Goal: Contribute content: Add original content to the website for others to see

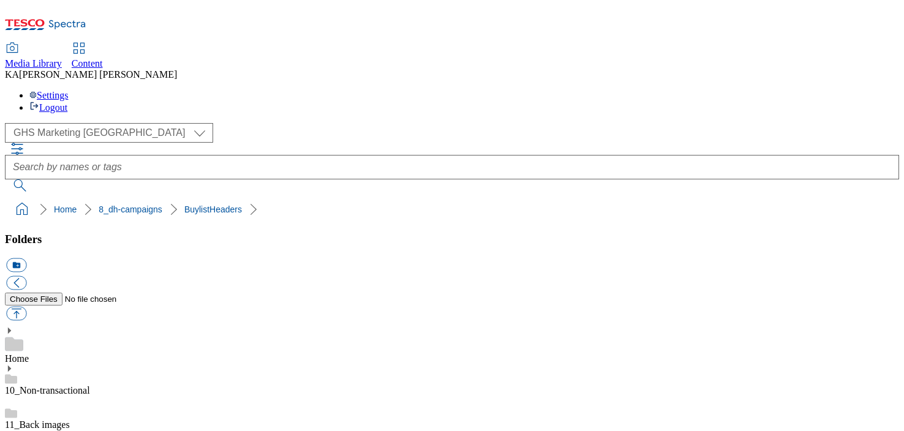
scroll to position [279, 0]
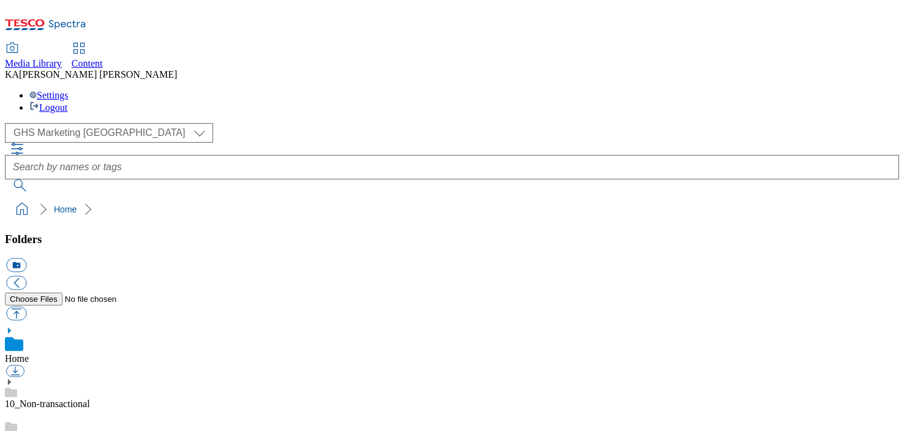
scroll to position [252, 0]
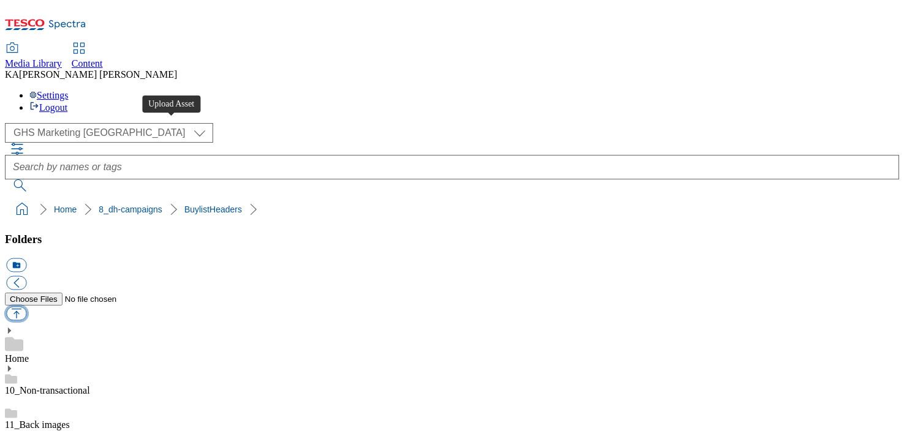
click at [26, 307] on button "button" at bounding box center [16, 314] width 20 height 14
type input "C:\fakepath\1756472502665-Ad541956_ROI_Madri_LegoBrand_H_1184x333_V2.jpg"
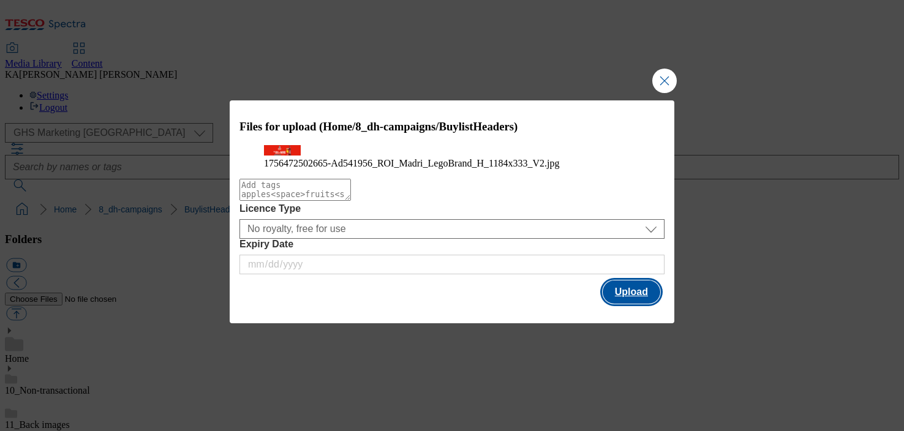
click at [634, 304] on button "Upload" at bounding box center [632, 291] width 58 height 23
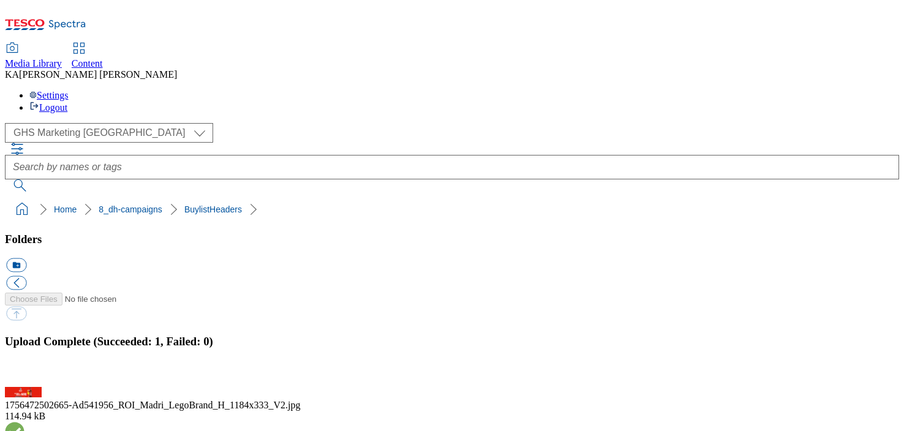
click at [24, 374] on button "button" at bounding box center [15, 380] width 18 height 12
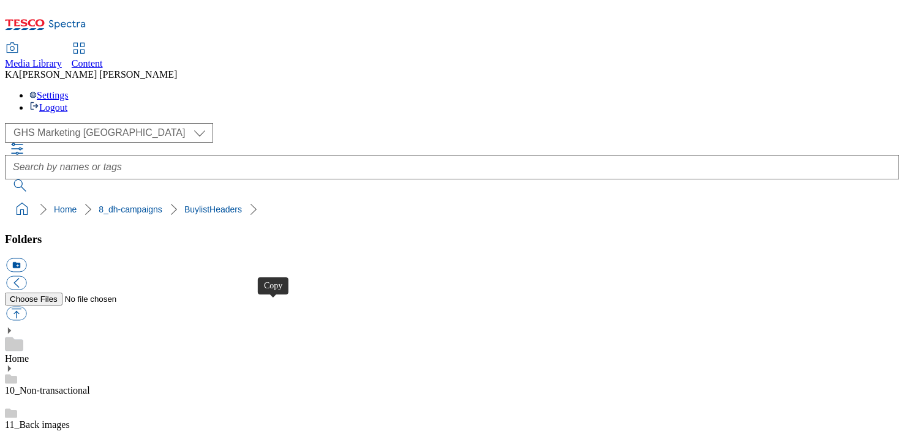
click at [26, 307] on button "button" at bounding box center [16, 314] width 20 height 14
type input "C:\fakepath\1756474160939-ad541954_ROI_Carling_LegoBrand_H_1184x333_V2.jpg"
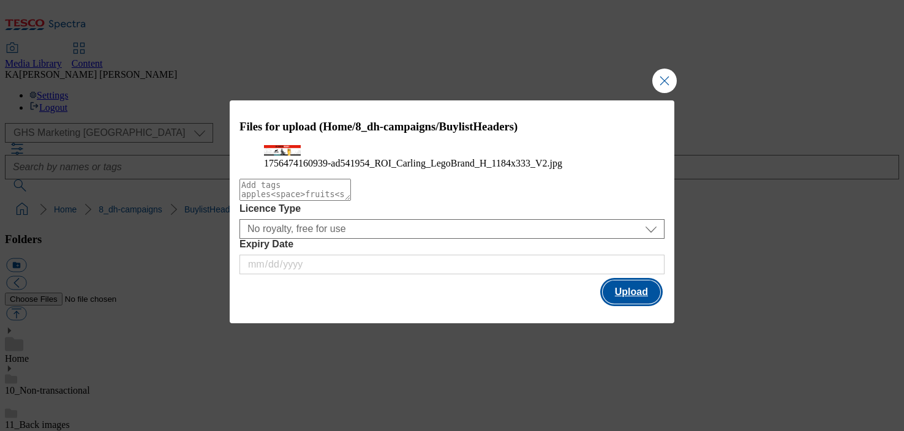
click at [617, 304] on button "Upload" at bounding box center [632, 291] width 58 height 23
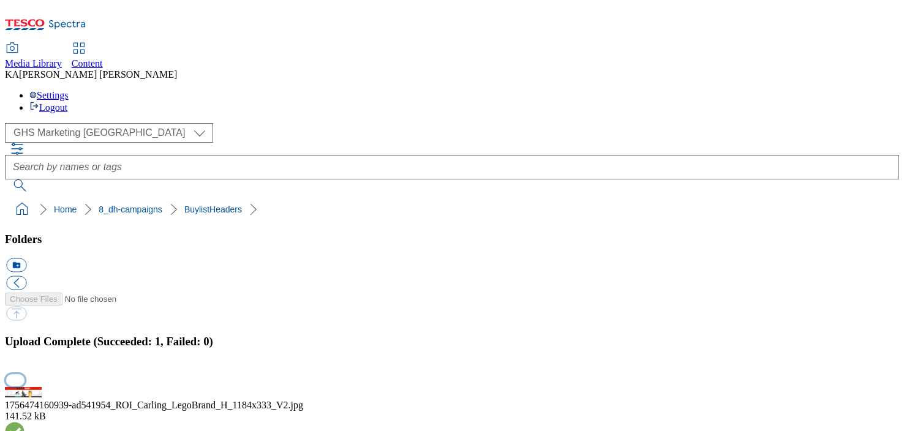
click at [24, 374] on button "button" at bounding box center [15, 380] width 18 height 12
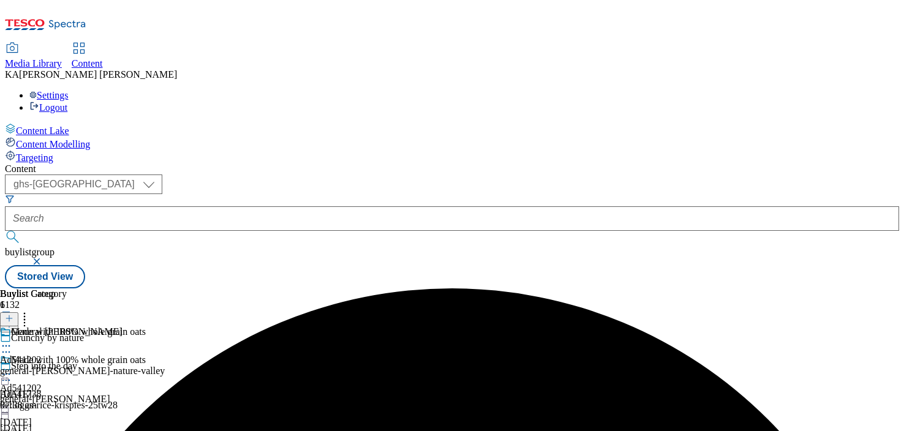
select select "ghs-[GEOGRAPHIC_DATA]"
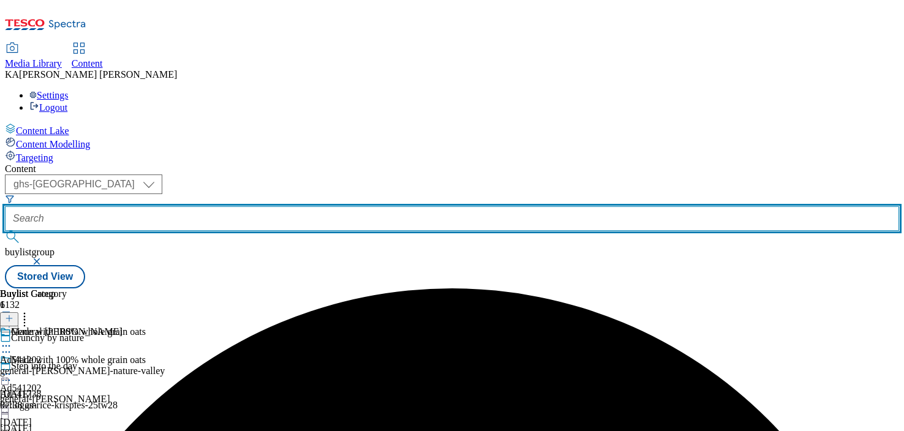
click at [284, 206] on input "text" at bounding box center [452, 218] width 894 height 24
paste input "heineken-madrid-25tw28"
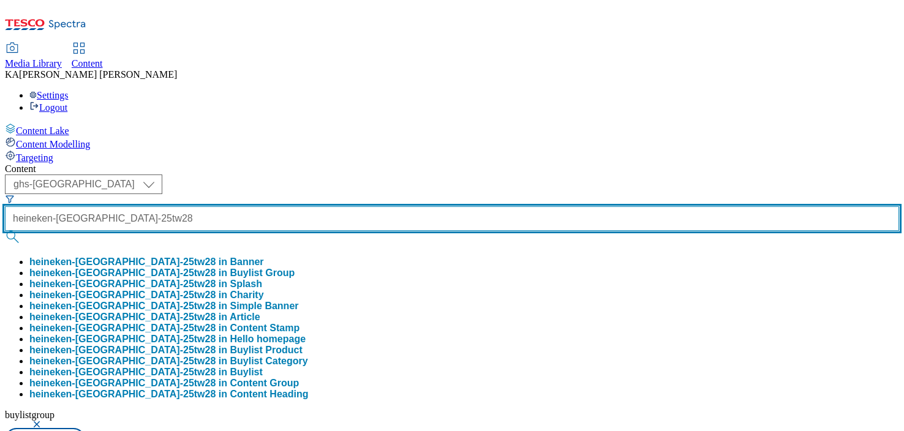
type input "heineken-madrid-25tw28"
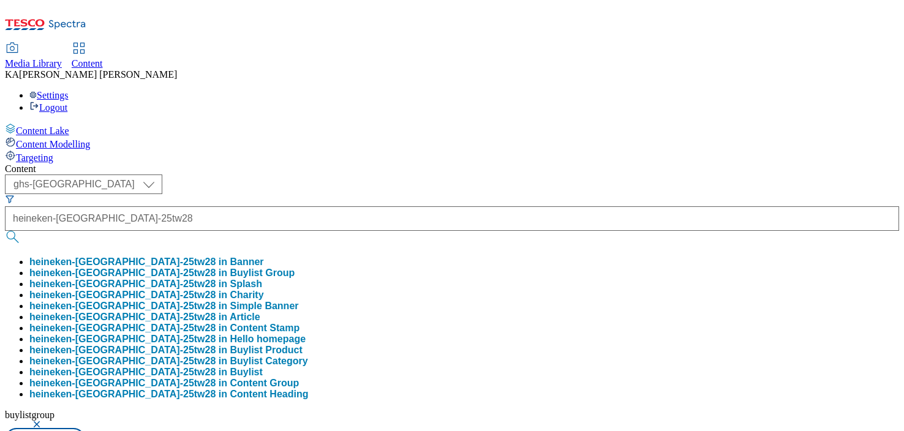
scroll to position [0, 0]
click at [287, 268] on button "heineken-madrid-25tw28 in Buylist Group" at bounding box center [161, 273] width 265 height 11
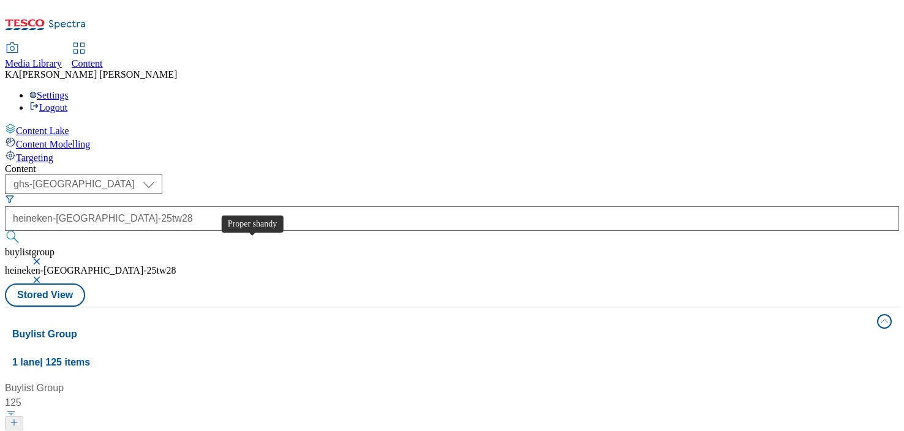
click at [80, 430] on div "Proper shandy" at bounding box center [48, 438] width 64 height 15
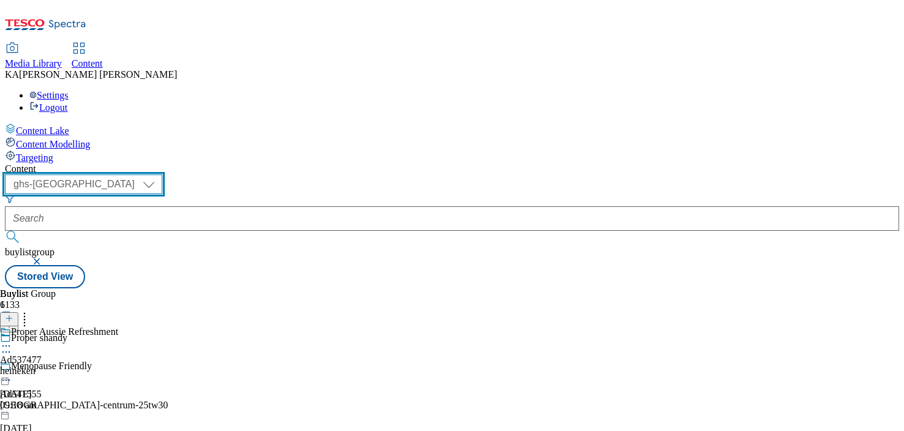
click at [162, 175] on select "ghs-roi ghs-uk" at bounding box center [83, 185] width 157 height 20
select select "ghs-roi"
click at [159, 175] on select "ghs-roi ghs-uk" at bounding box center [83, 185] width 157 height 20
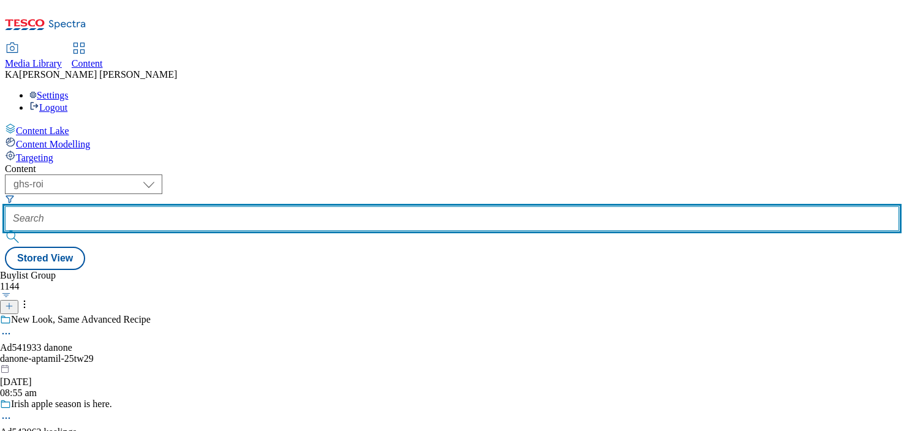
click at [281, 206] on input "text" at bounding box center [452, 218] width 894 height 24
paste input "https://digitalcontent.api.tesco.com/v2/media/ghs-mktg/a0a8f90e-bca8-44cb-86b6-…"
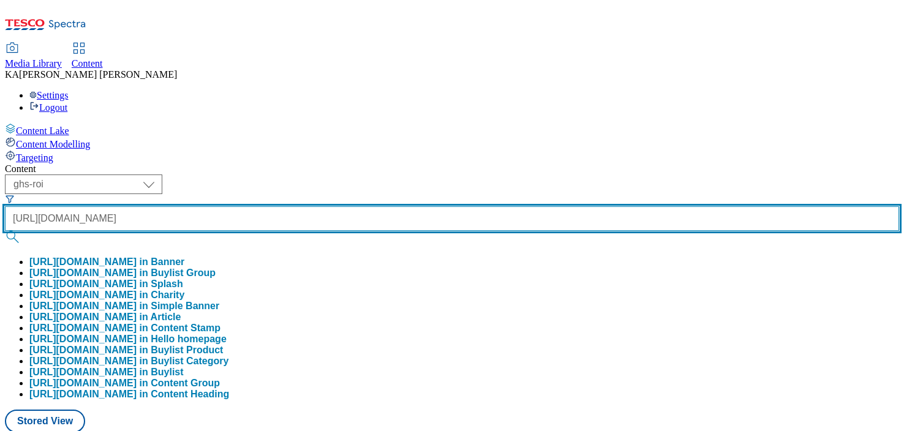
scroll to position [0, 543]
type input "https://digitalcontent.api.tesco.com/v2/media/ghs-mktg/a0a8f90e-bca8-44cb-86b6-…"
click at [301, 206] on input "https://digitalcontent.api.tesco.com/v2/media/ghs-mktg/a0a8f90e-bca8-44cb-86b6-…" at bounding box center [452, 218] width 894 height 24
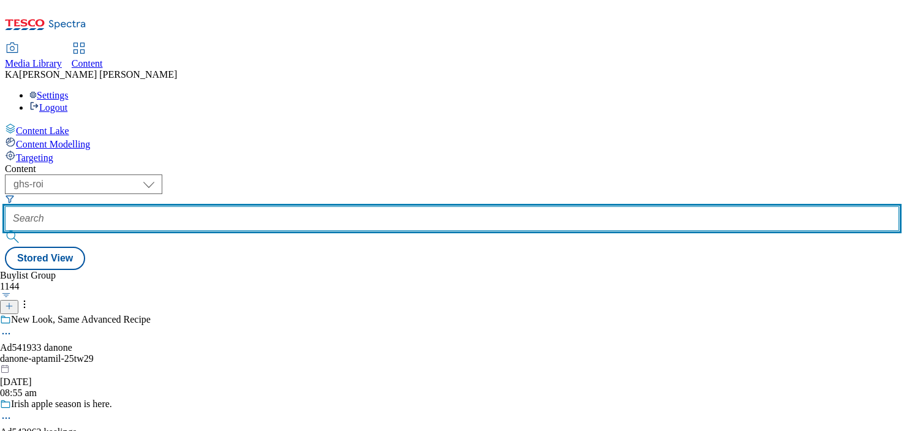
paste input "heineken-madrid-25tw28"
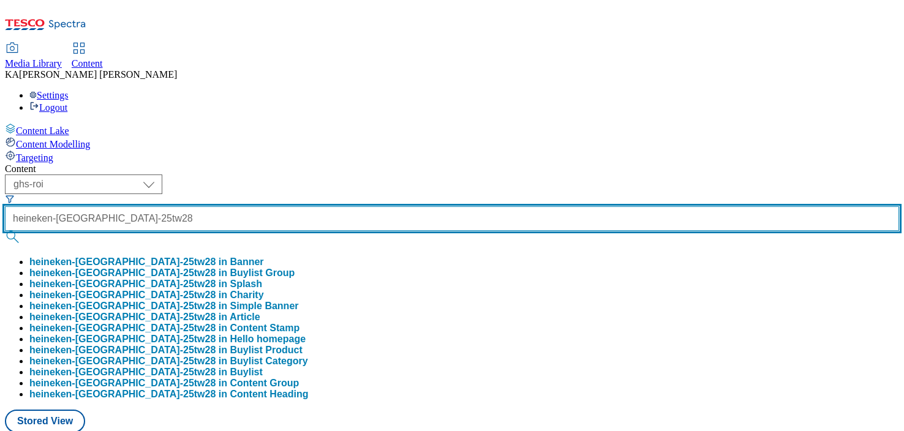
scroll to position [0, 8]
type input "heineken-madrid-25tw28"
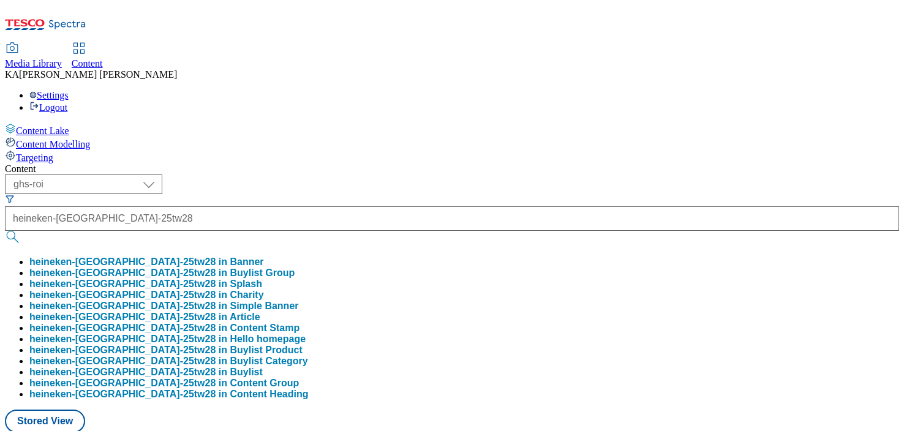
scroll to position [0, 0]
click at [290, 268] on button "heineken-madrid-25tw28 in Buylist Group" at bounding box center [161, 273] width 265 height 11
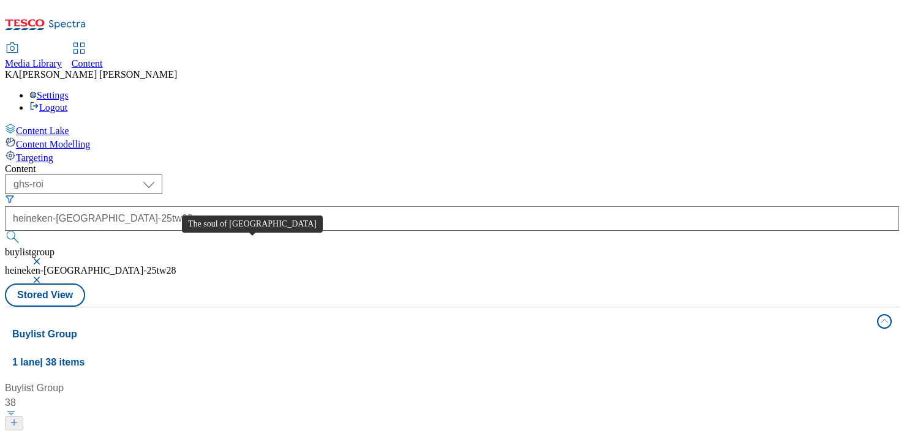
click at [169, 430] on div "The soul of madrid" at bounding box center [92, 438] width 153 height 15
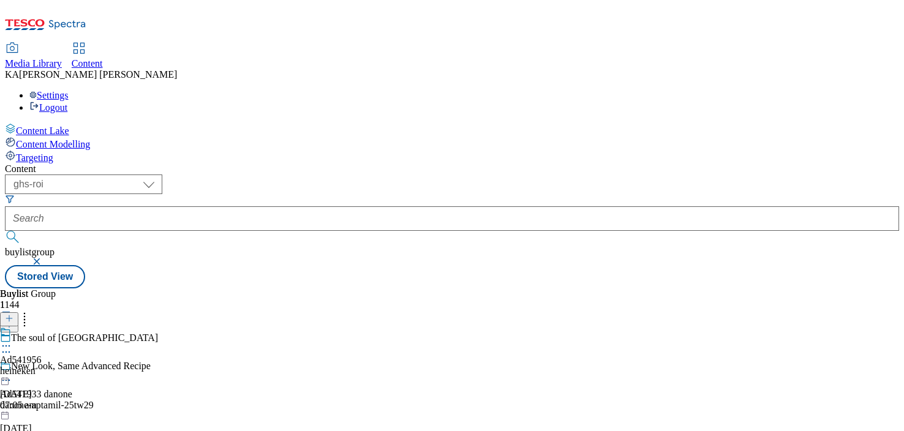
click at [12, 340] on icon at bounding box center [6, 346] width 12 height 12
click at [57, 364] on button "Edit" at bounding box center [40, 371] width 32 height 14
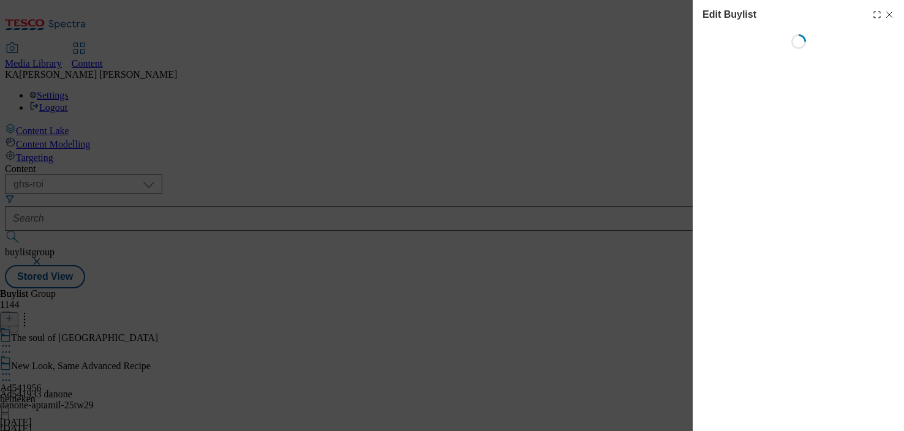
select select "tactical"
select select "supplier funded short term 1-3 weeks"
select select "dunnhumby"
select select "Banner"
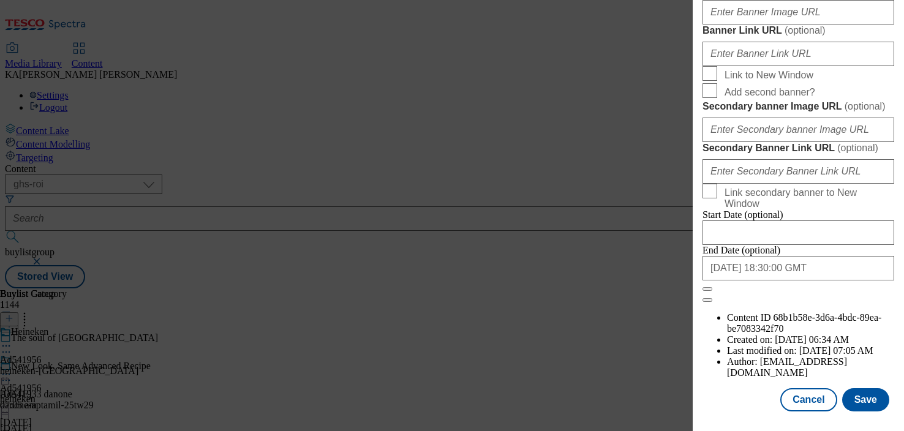
scroll to position [998, 0]
click at [745, 24] on input "Banner Image URL ( optional )" at bounding box center [798, 12] width 192 height 24
paste input "https://digitalcontent.api.tesco.com/v2/media/ghs-mktg/a0a8f90e-bca8-44cb-86b6-…"
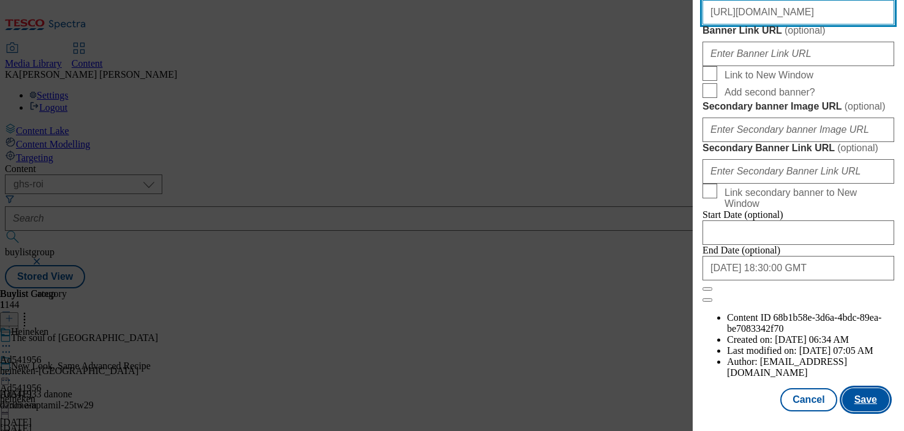
type input "https://digitalcontent.api.tesco.com/v2/media/ghs-mktg/a0a8f90e-bca8-44cb-86b6-…"
click at [852, 397] on button "Save" at bounding box center [865, 399] width 47 height 23
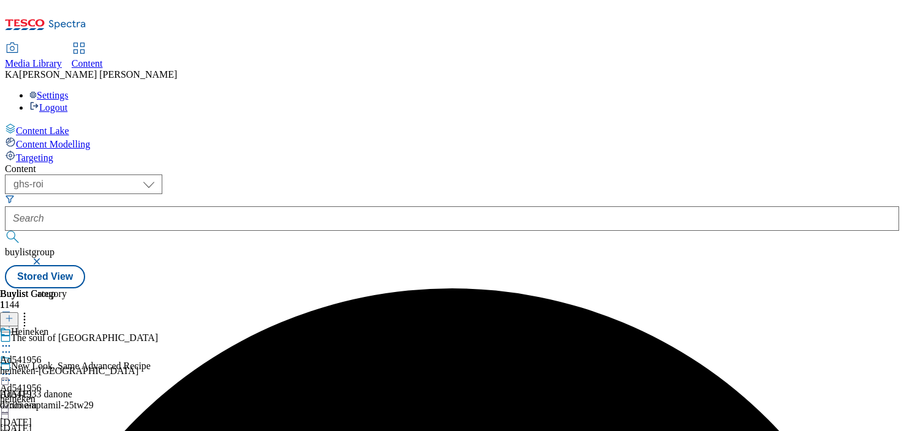
click at [12, 368] on icon at bounding box center [6, 374] width 12 height 12
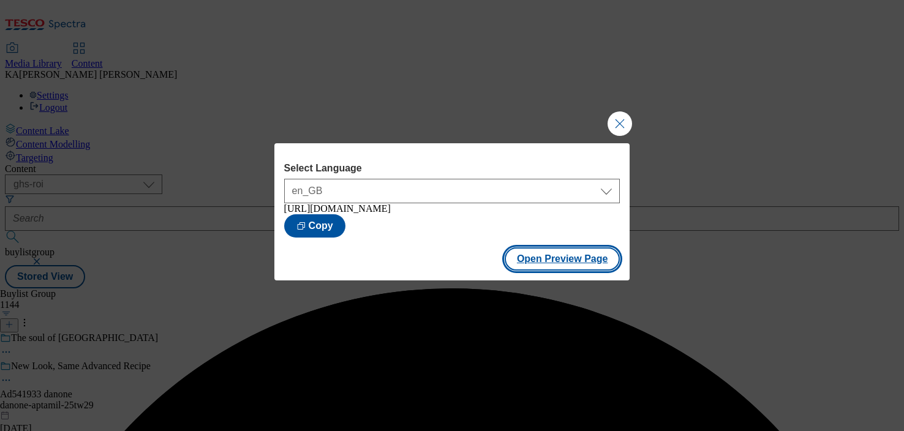
click at [547, 265] on button "Open Preview Page" at bounding box center [563, 258] width 116 height 23
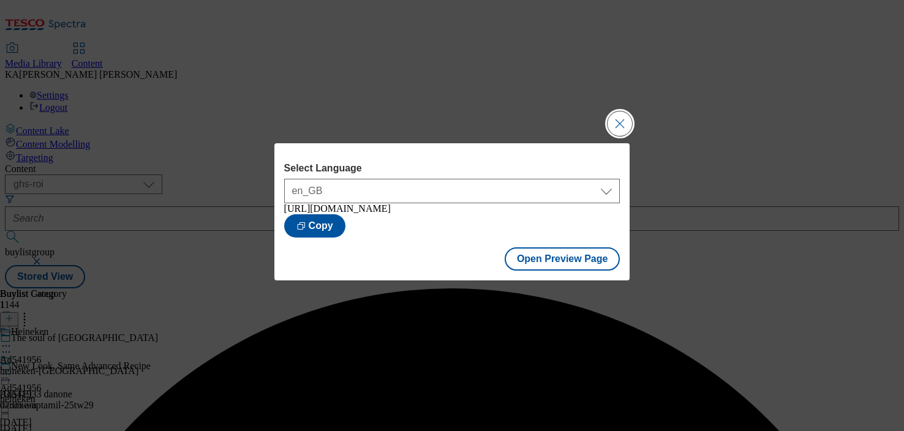
click at [617, 111] on button "Close Modal" at bounding box center [619, 123] width 24 height 24
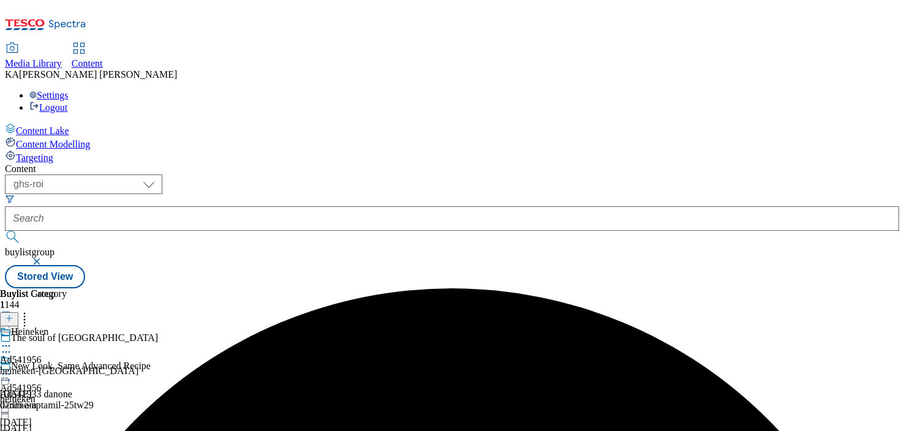
click at [12, 368] on icon at bounding box center [6, 374] width 12 height 12
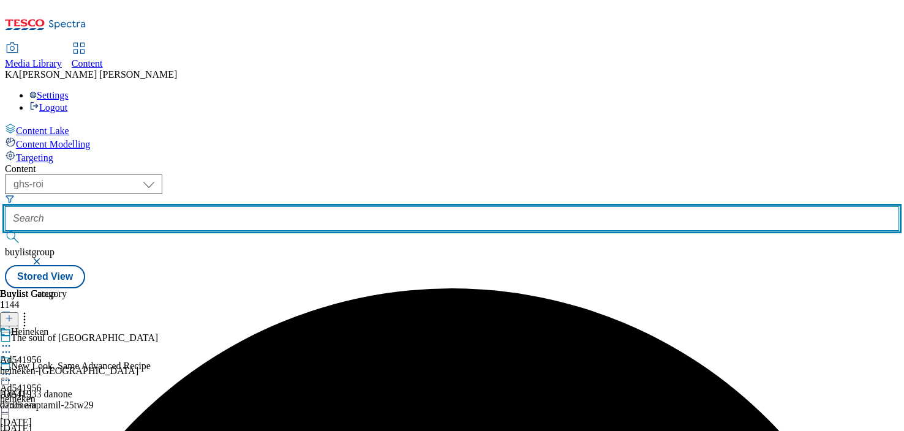
click at [298, 206] on input "text" at bounding box center [452, 218] width 894 height 24
paste input "heineken-carling-25tw28"
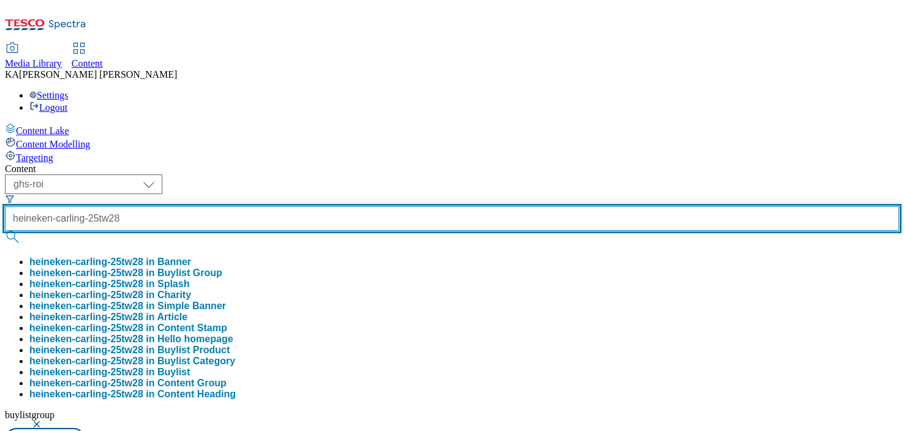
type input "heineken-carling-25tw28"
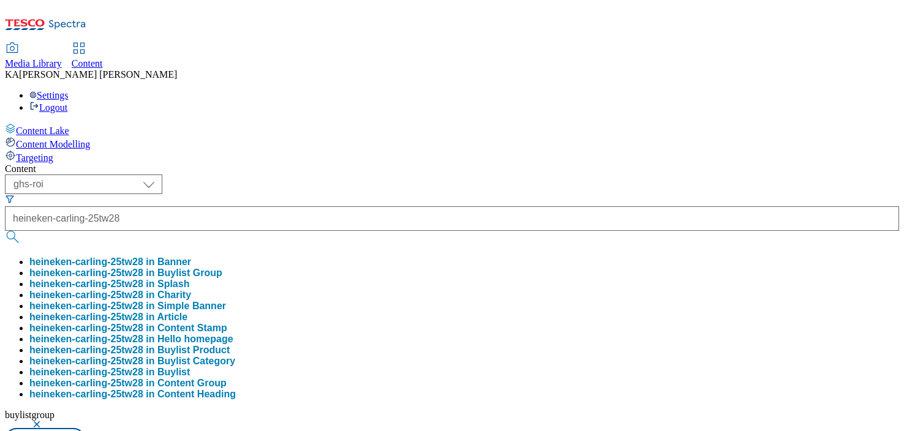
scroll to position [0, 0]
click at [222, 268] on button "heineken-carling-25tw28 in Buylist Group" at bounding box center [125, 273] width 193 height 11
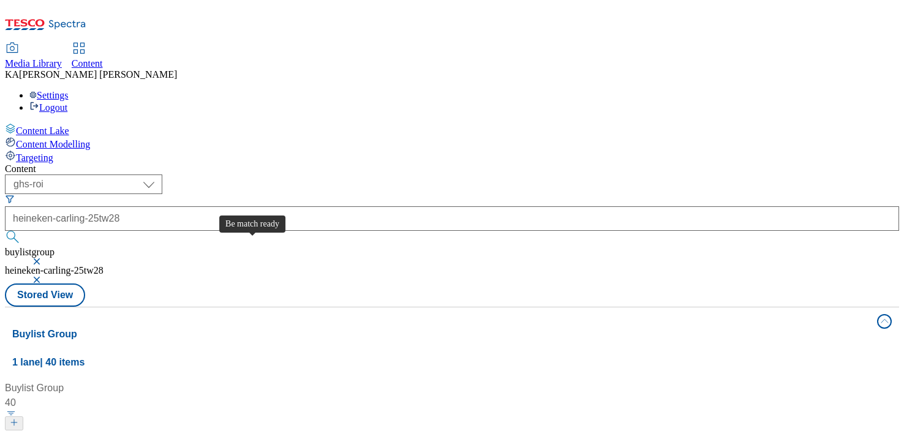
click at [85, 430] on div "Be match ready" at bounding box center [50, 438] width 69 height 15
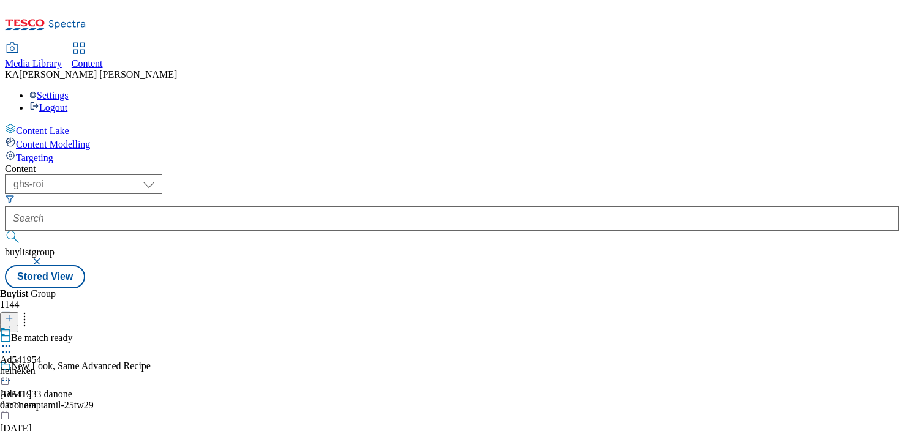
click at [10, 345] on circle at bounding box center [10, 346] width 2 height 2
click at [52, 367] on span "Edit" at bounding box center [45, 371] width 14 height 9
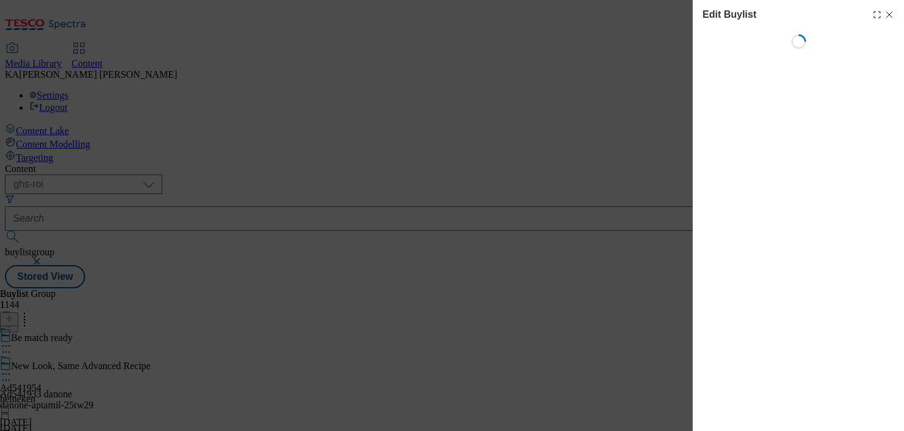
select select "tactical"
select select "supplier funded short term 1-3 weeks"
select select "dunnhumby"
select select "Banner"
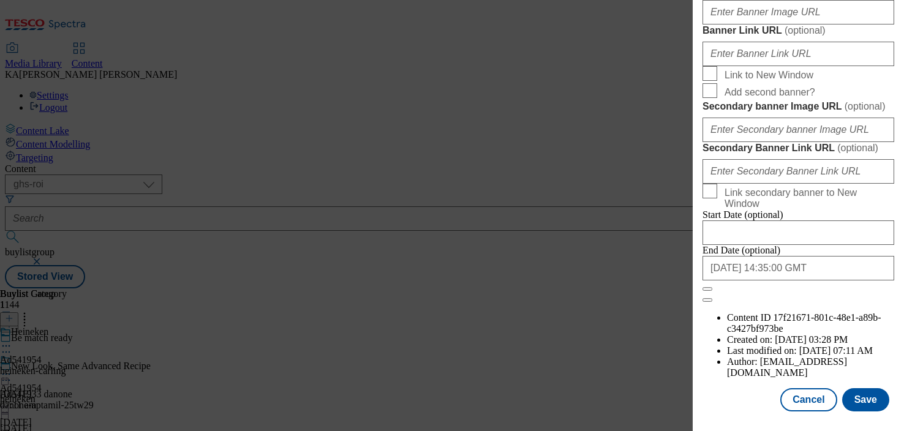
scroll to position [1096, 0]
click at [729, 24] on input "Banner Image URL ( optional )" at bounding box center [798, 12] width 192 height 24
paste input "https://digitalcontent.api.tesco.com/v2/media/ghs-mktg/8d1dfe39-e356-4c95-bcd7-…"
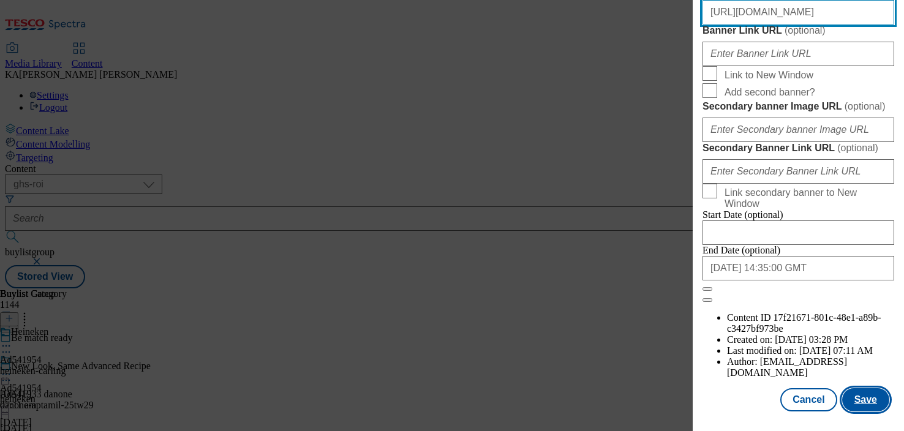
type input "https://digitalcontent.api.tesco.com/v2/media/ghs-mktg/8d1dfe39-e356-4c95-bcd7-…"
click at [851, 399] on button "Save" at bounding box center [865, 399] width 47 height 23
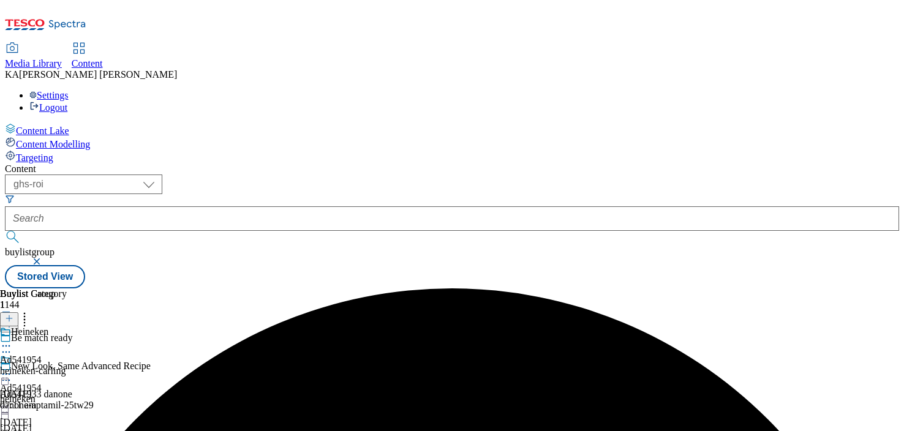
click at [12, 368] on icon at bounding box center [6, 374] width 12 height 12
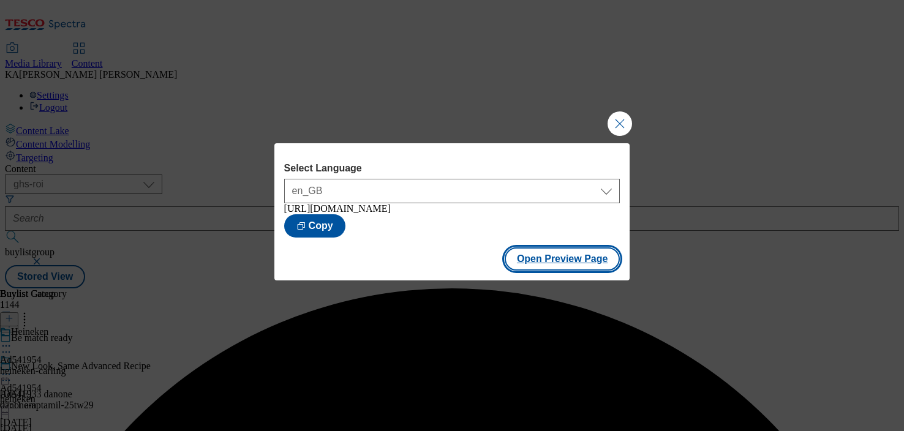
click at [532, 263] on button "Open Preview Page" at bounding box center [563, 258] width 116 height 23
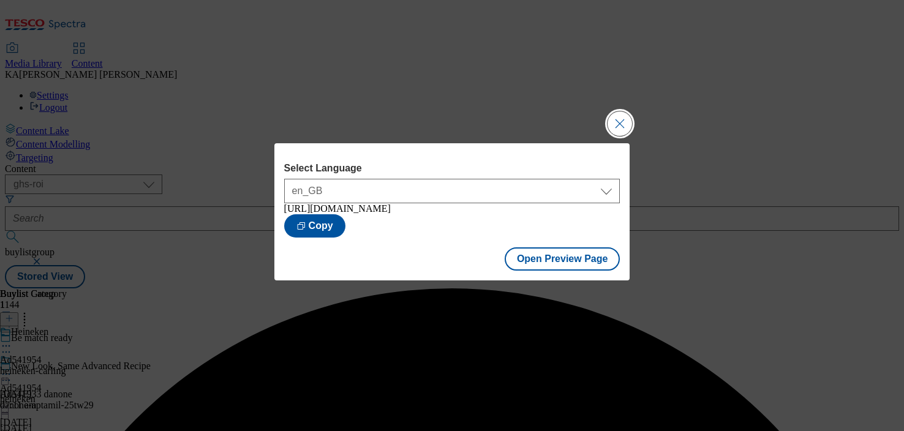
click at [612, 111] on button "Close Modal" at bounding box center [619, 123] width 24 height 24
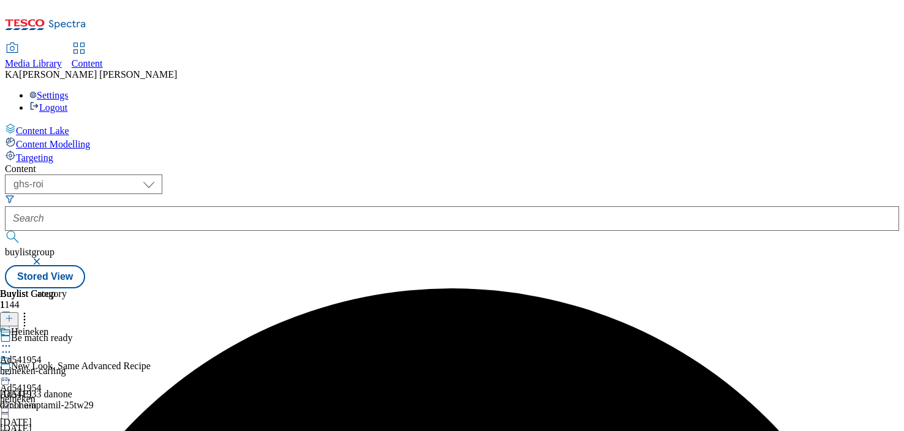
click at [12, 368] on icon at bounding box center [6, 374] width 12 height 12
